Goal: Information Seeking & Learning: Learn about a topic

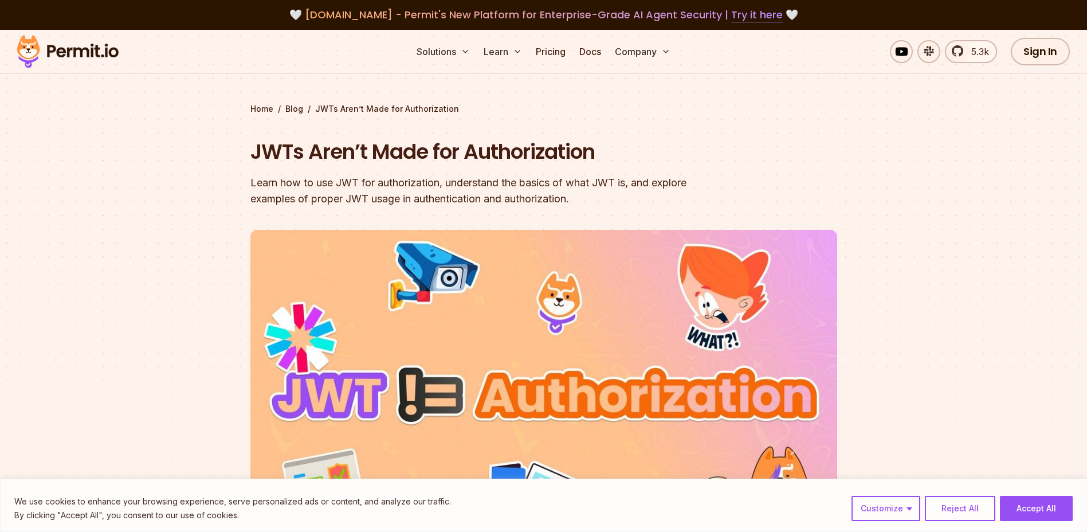
click at [494, 182] on div "Learn how to use JWT for authorization, understand the basics of what JWT is, a…" at bounding box center [470, 191] width 440 height 32
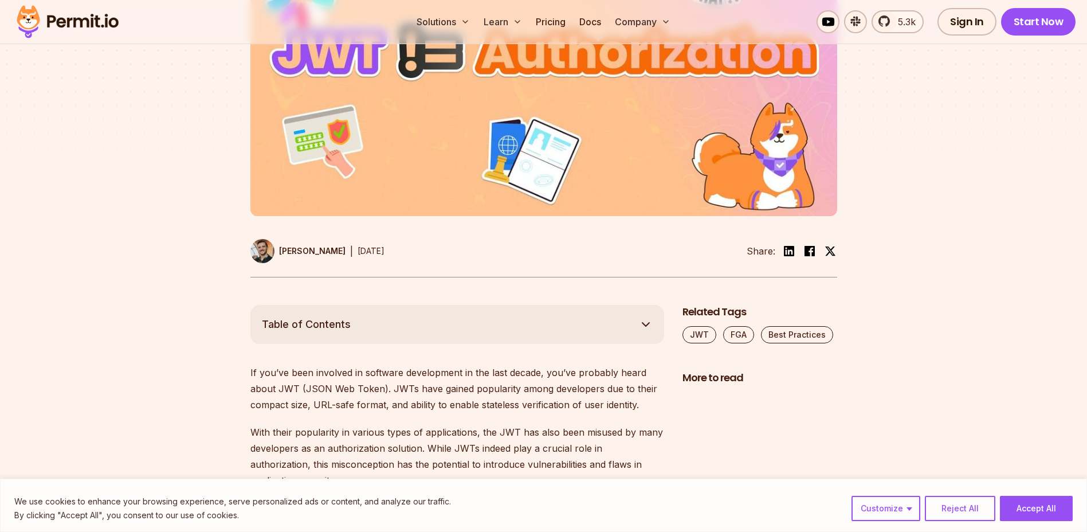
scroll to position [458, 0]
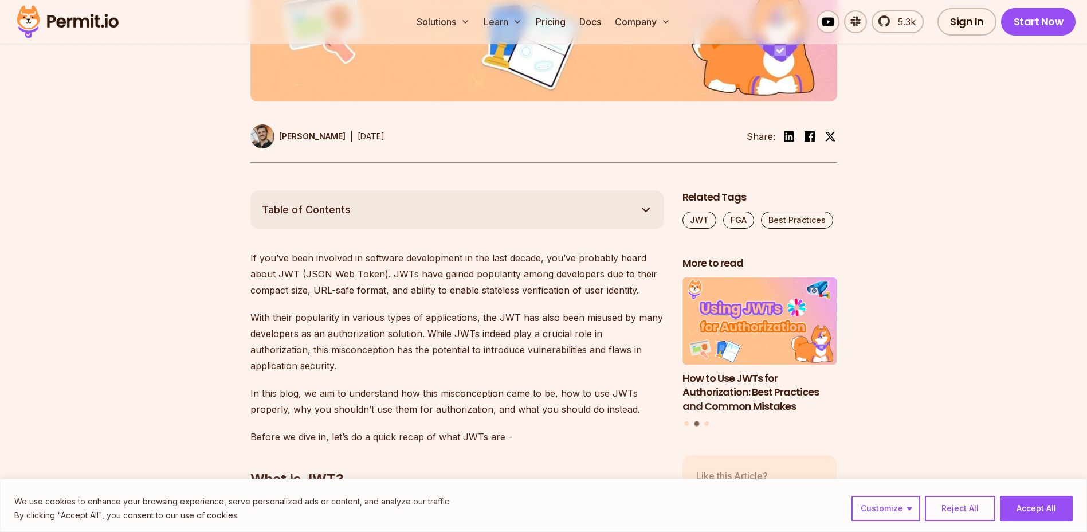
click at [554, 258] on p "If you’ve been involved in software development in the last decade, you’ve prob…" at bounding box center [457, 274] width 414 height 48
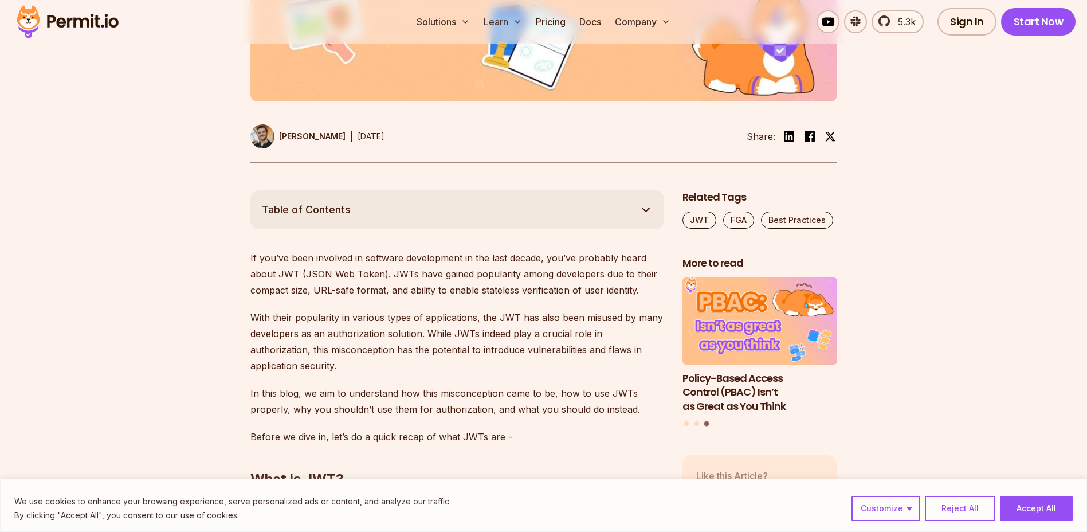
click at [450, 273] on p "If you’ve been involved in software development in the last decade, you’ve prob…" at bounding box center [457, 274] width 414 height 48
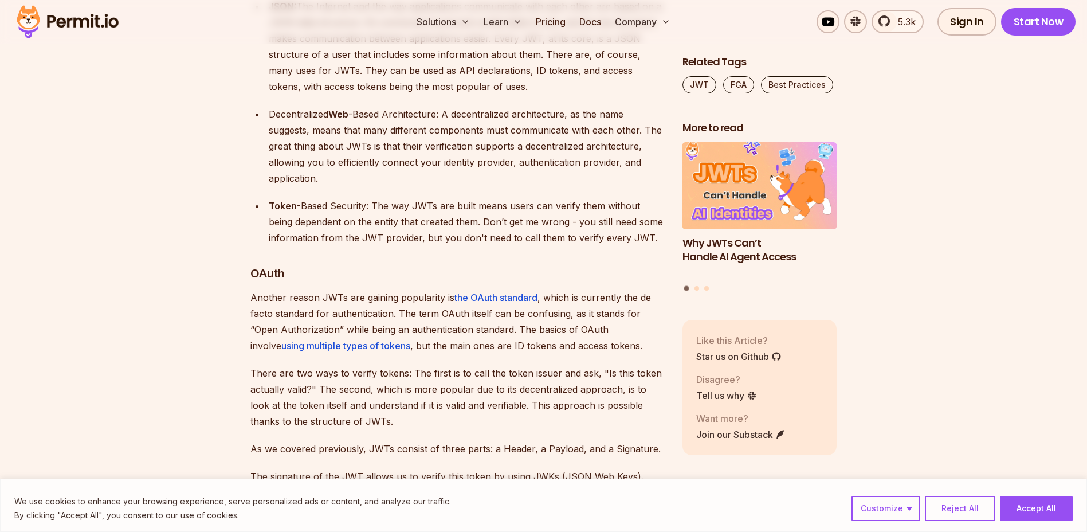
scroll to position [1375, 0]
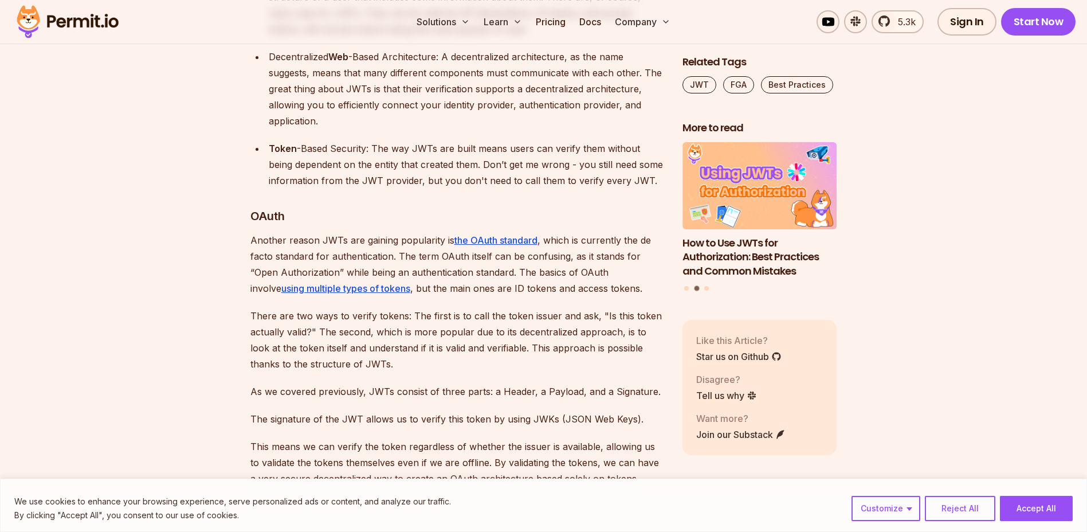
click at [378, 272] on p "Another reason JWTs are gaining popularity is the OAuth standard , which is cur…" at bounding box center [457, 264] width 414 height 64
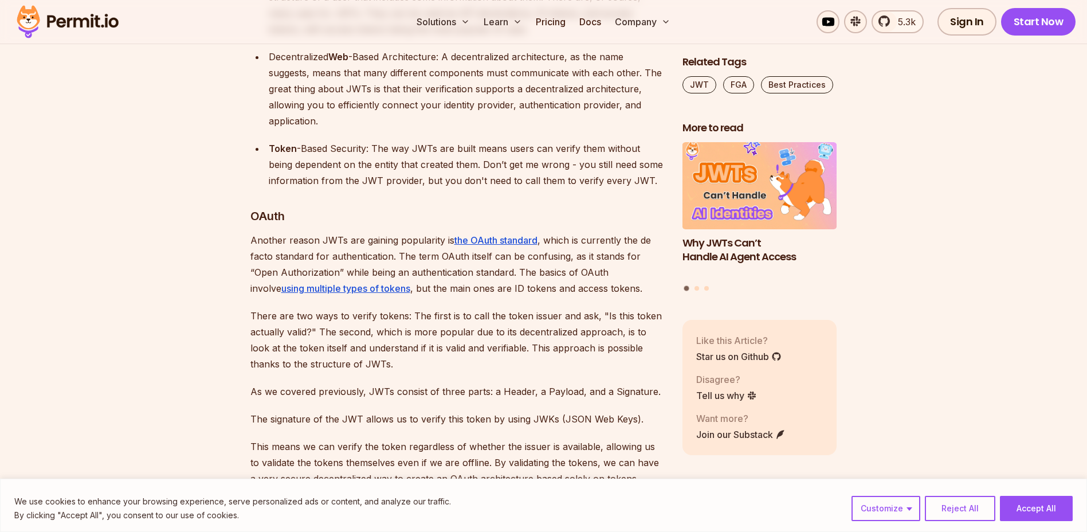
click at [376, 349] on p "There are two ways to verify tokens: The first is to call the token issuer and …" at bounding box center [457, 340] width 414 height 64
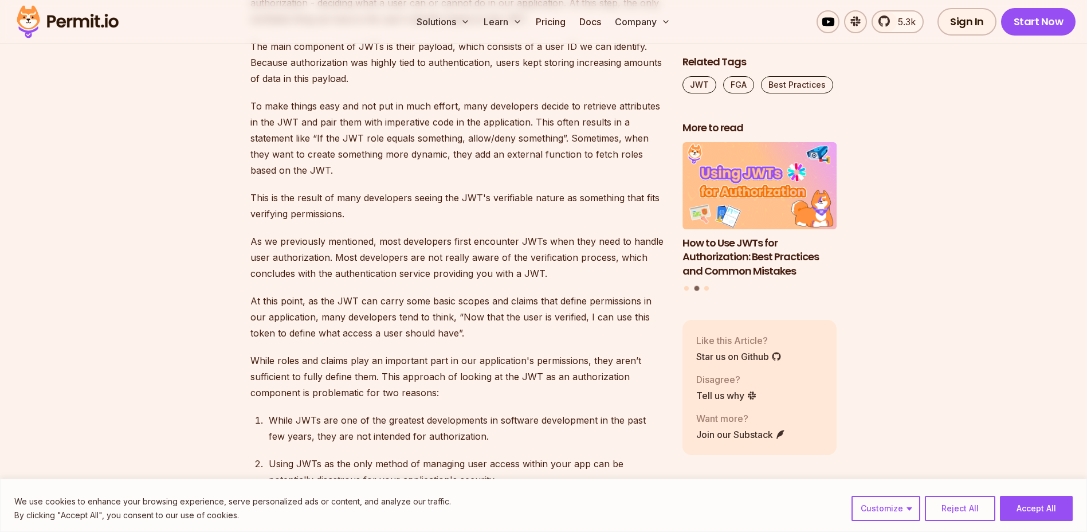
scroll to position [2693, 0]
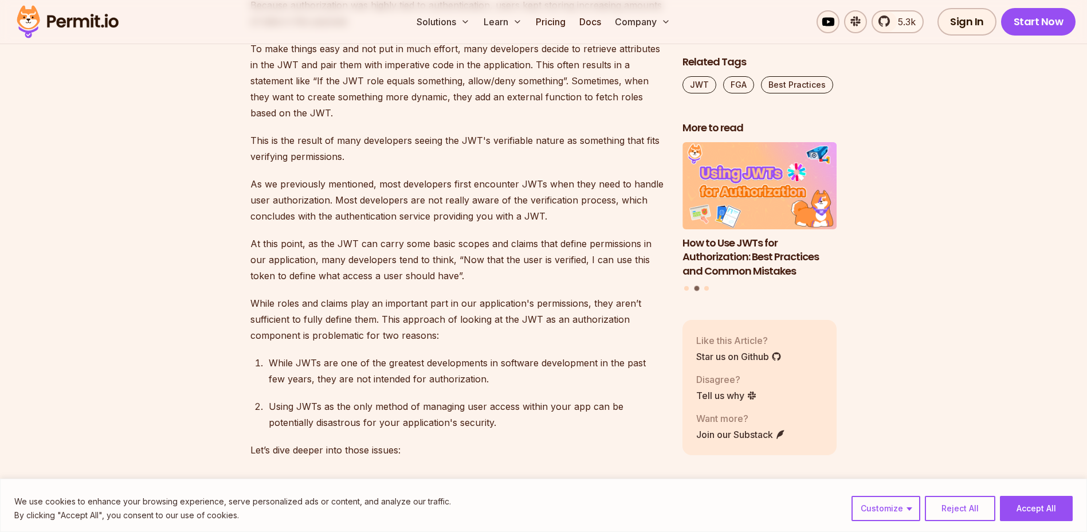
click at [360, 336] on p "While roles and claims play an important part in our application's permissions,…" at bounding box center [457, 319] width 414 height 48
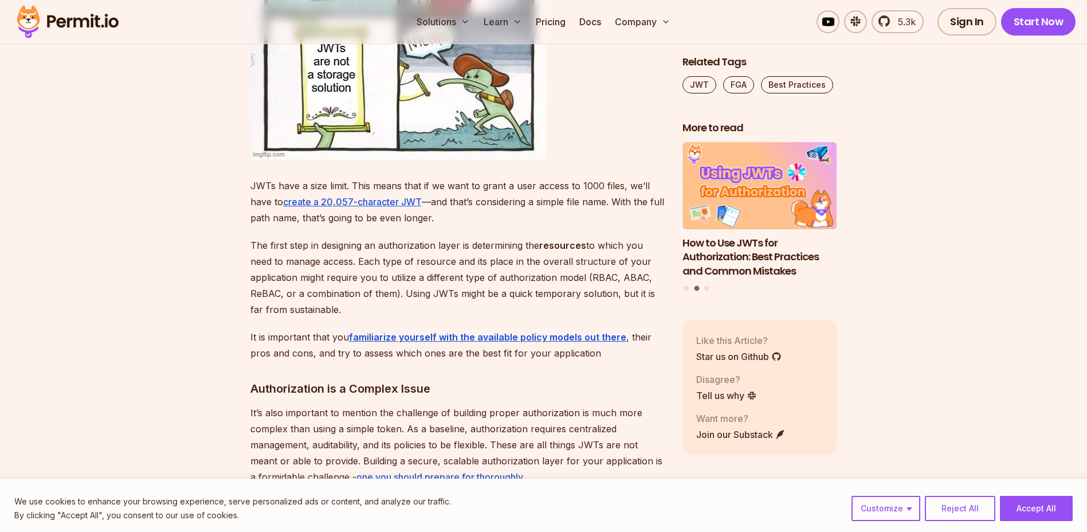
scroll to position [3954, 0]
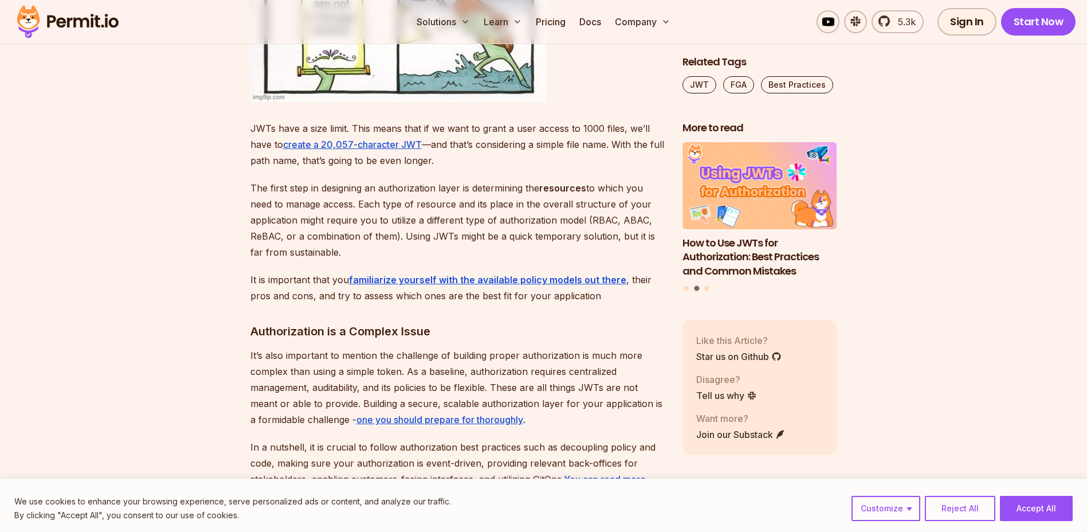
click at [375, 280] on p "It is important that you familiarize yourself with the available policy models …" at bounding box center [457, 288] width 414 height 32
click at [434, 278] on p "It is important that you familiarize yourself with the available policy models …" at bounding box center [457, 288] width 414 height 32
click at [480, 280] on p "It is important that you familiarize yourself with the available policy models …" at bounding box center [457, 288] width 414 height 32
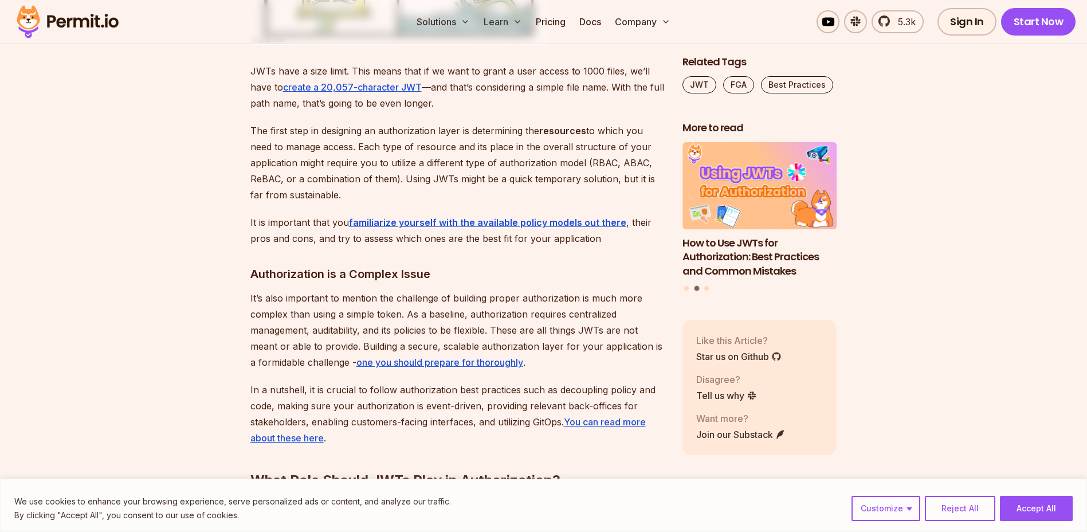
scroll to position [4068, 0]
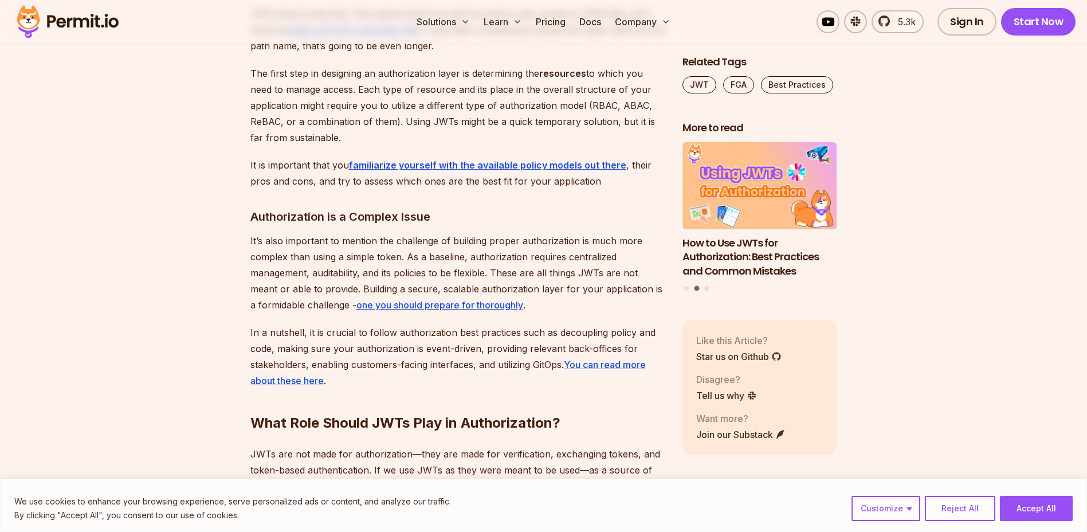
click at [348, 452] on p "JWTs are not made for authorization—they are made for verification, exchanging …" at bounding box center [457, 486] width 414 height 80
click at [483, 452] on p "JWTs are not made for authorization—they are made for verification, exchanging …" at bounding box center [457, 486] width 414 height 80
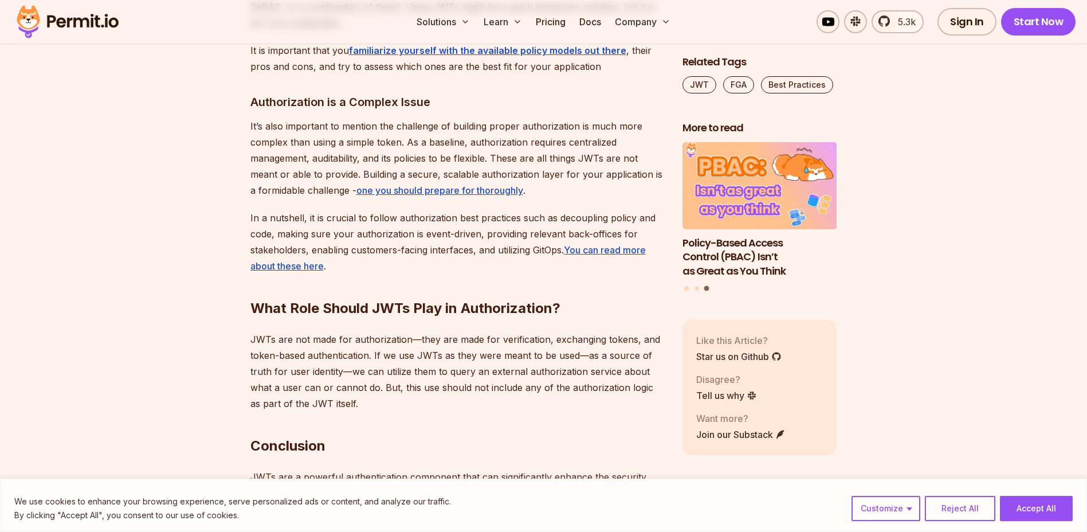
click at [371, 358] on p "JWTs are not made for authorization—they are made for verification, exchanging …" at bounding box center [457, 371] width 414 height 80
click at [452, 356] on p "JWTs are not made for authorization—they are made for verification, exchanging …" at bounding box center [457, 371] width 414 height 80
click at [497, 356] on p "JWTs are not made for authorization—they are made for verification, exchanging …" at bounding box center [457, 371] width 414 height 80
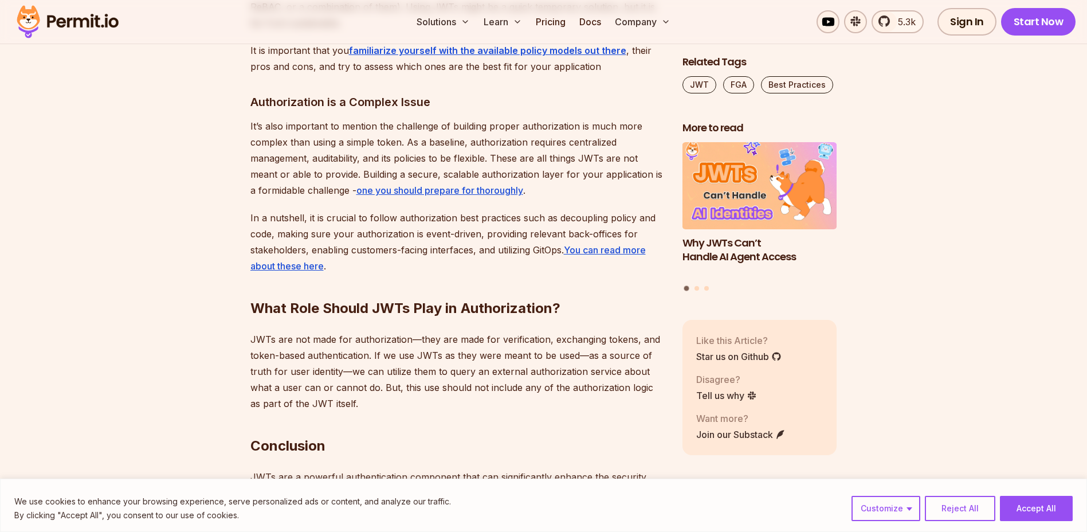
click at [541, 357] on p "JWTs are not made for authorization—they are made for verification, exchanging …" at bounding box center [457, 371] width 414 height 80
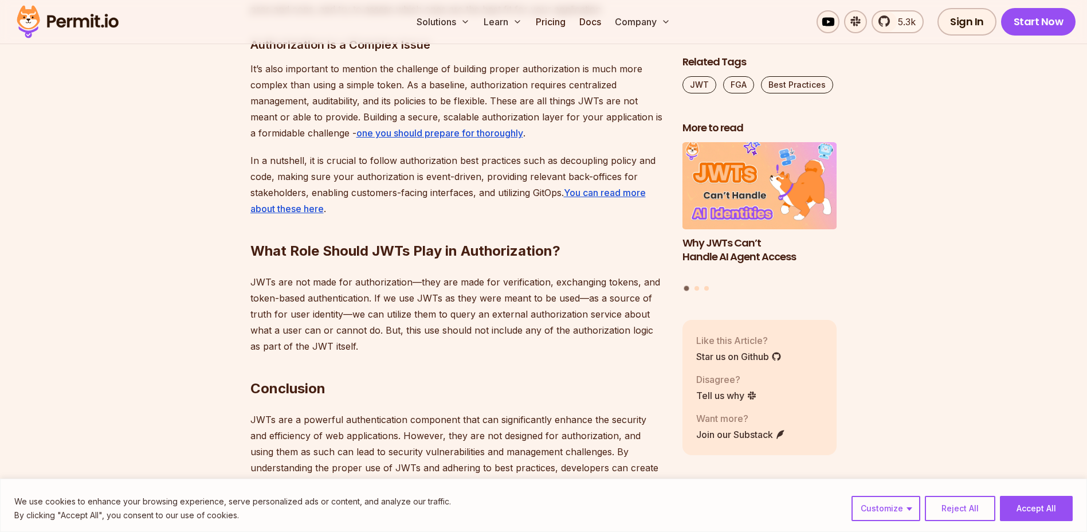
scroll to position [4297, 0]
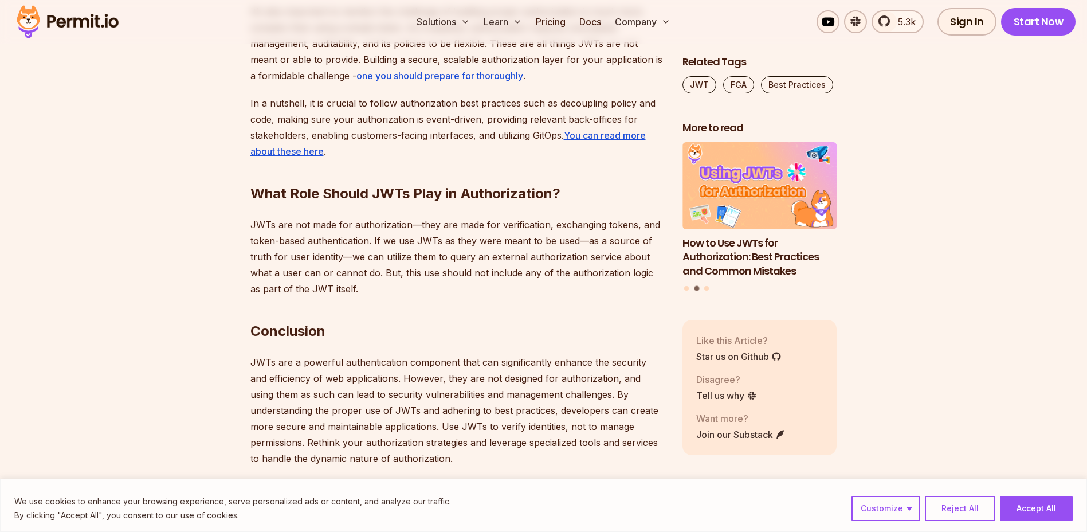
click at [305, 354] on p "JWTs are a powerful authentication component that can significantly enhance the…" at bounding box center [457, 410] width 414 height 112
click at [376, 354] on p "JWTs are a powerful authentication component that can significantly enhance the…" at bounding box center [457, 410] width 414 height 112
click at [443, 419] on p "JWTs are a powerful authentication component that can significantly enhance the…" at bounding box center [457, 410] width 414 height 112
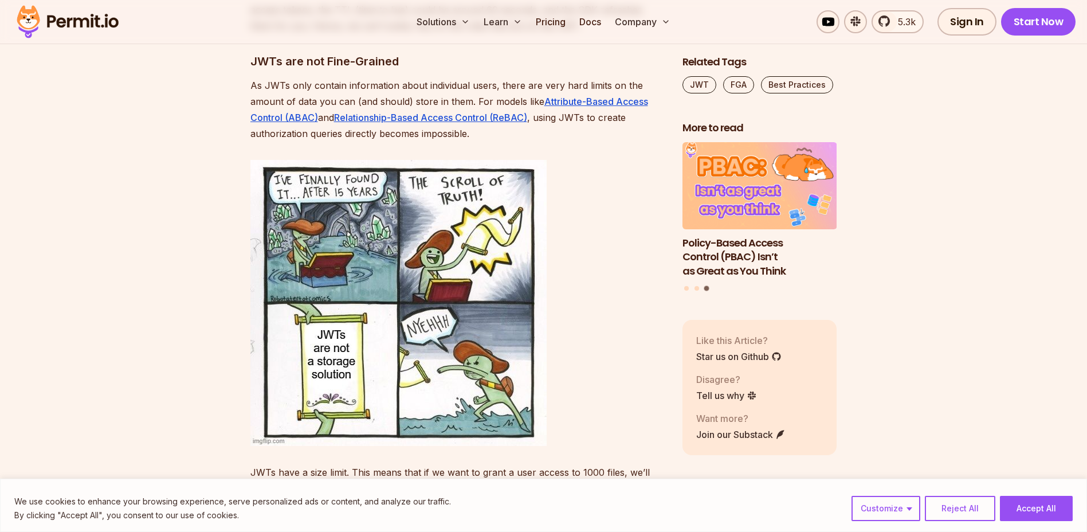
scroll to position [3381, 0]
